Goal: Find specific page/section: Find specific page/section

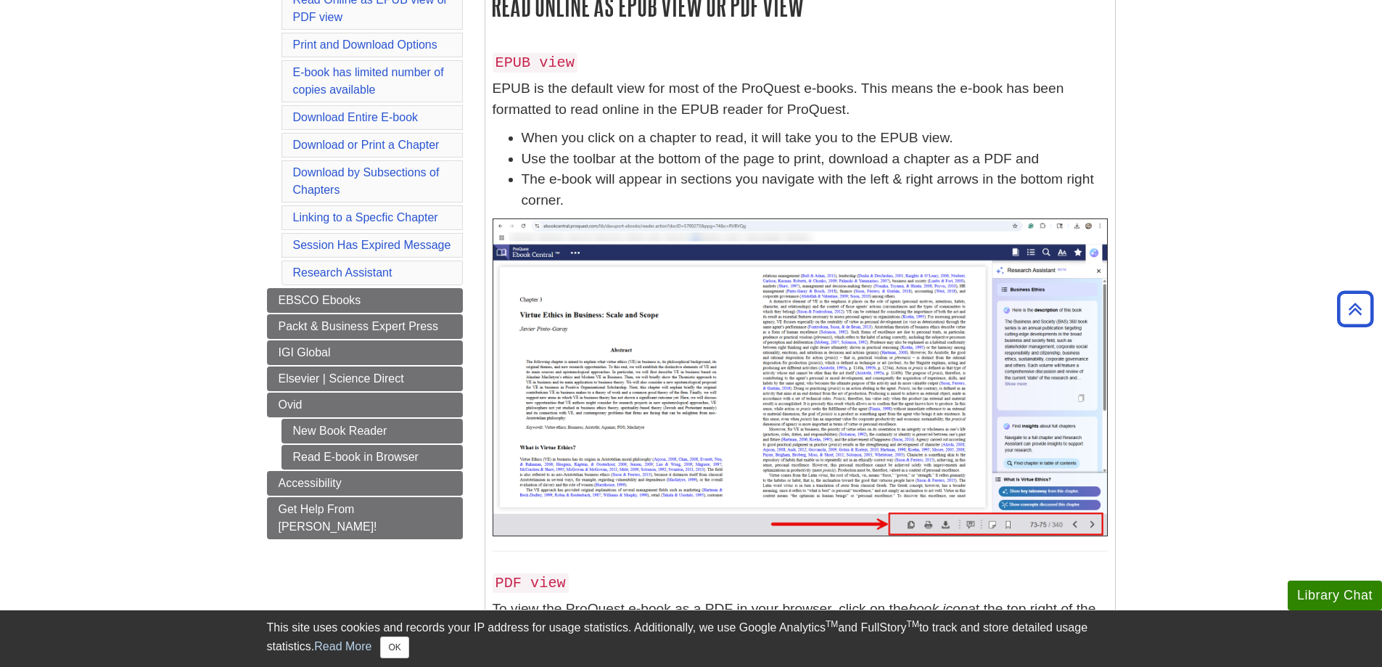
scroll to position [290, 0]
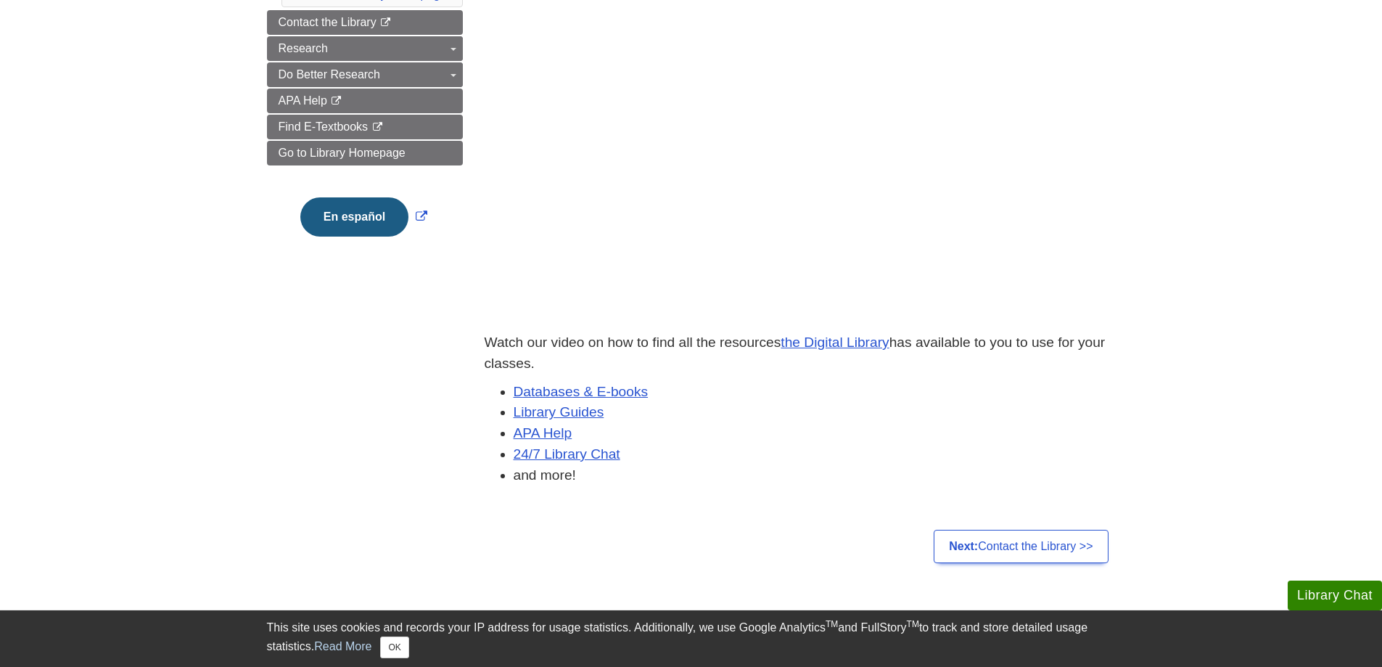
scroll to position [290, 0]
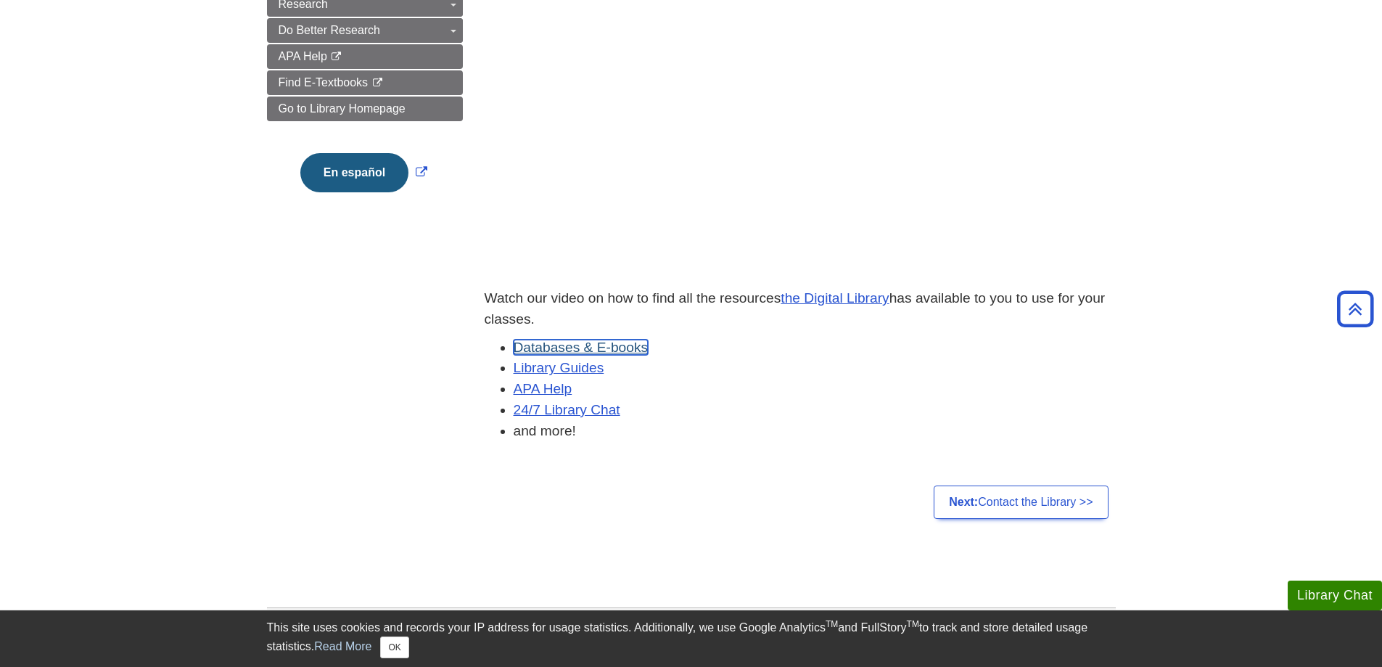
click at [596, 348] on link "Databases & E-books" at bounding box center [581, 347] width 135 height 15
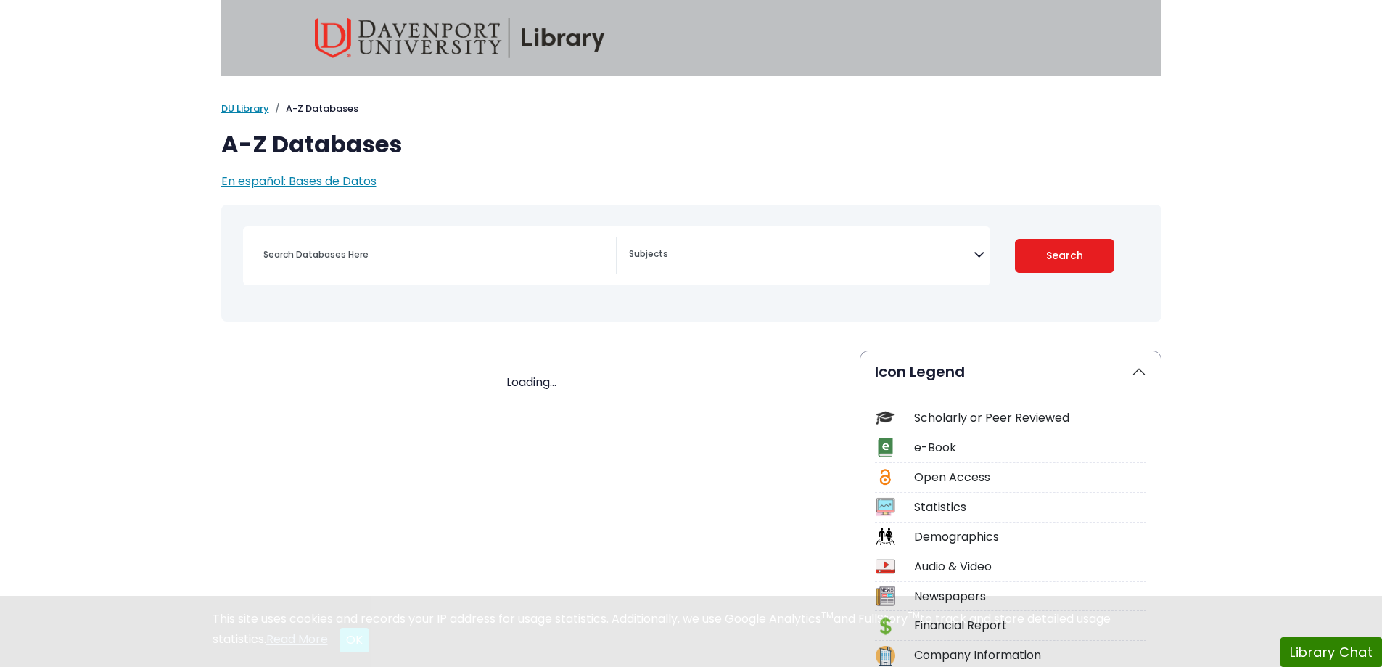
select select "Database Subject Filter"
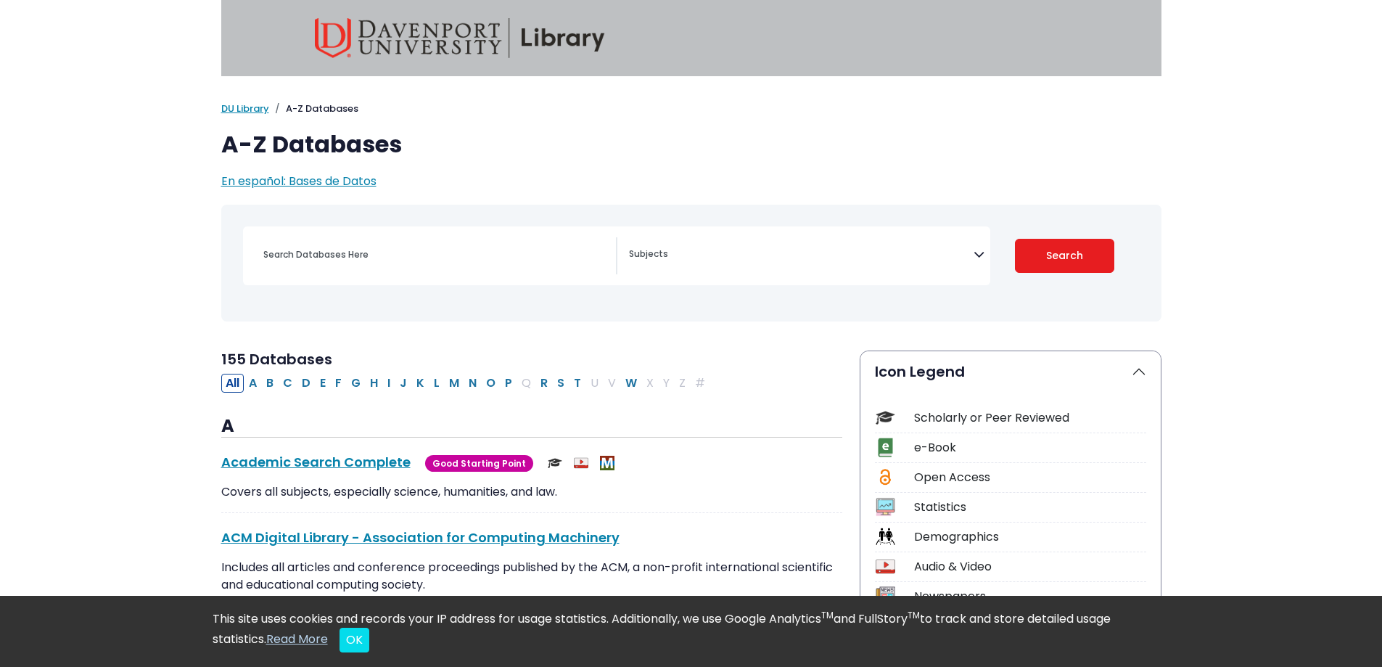
scroll to position [73, 0]
